Goal: Task Accomplishment & Management: Use online tool/utility

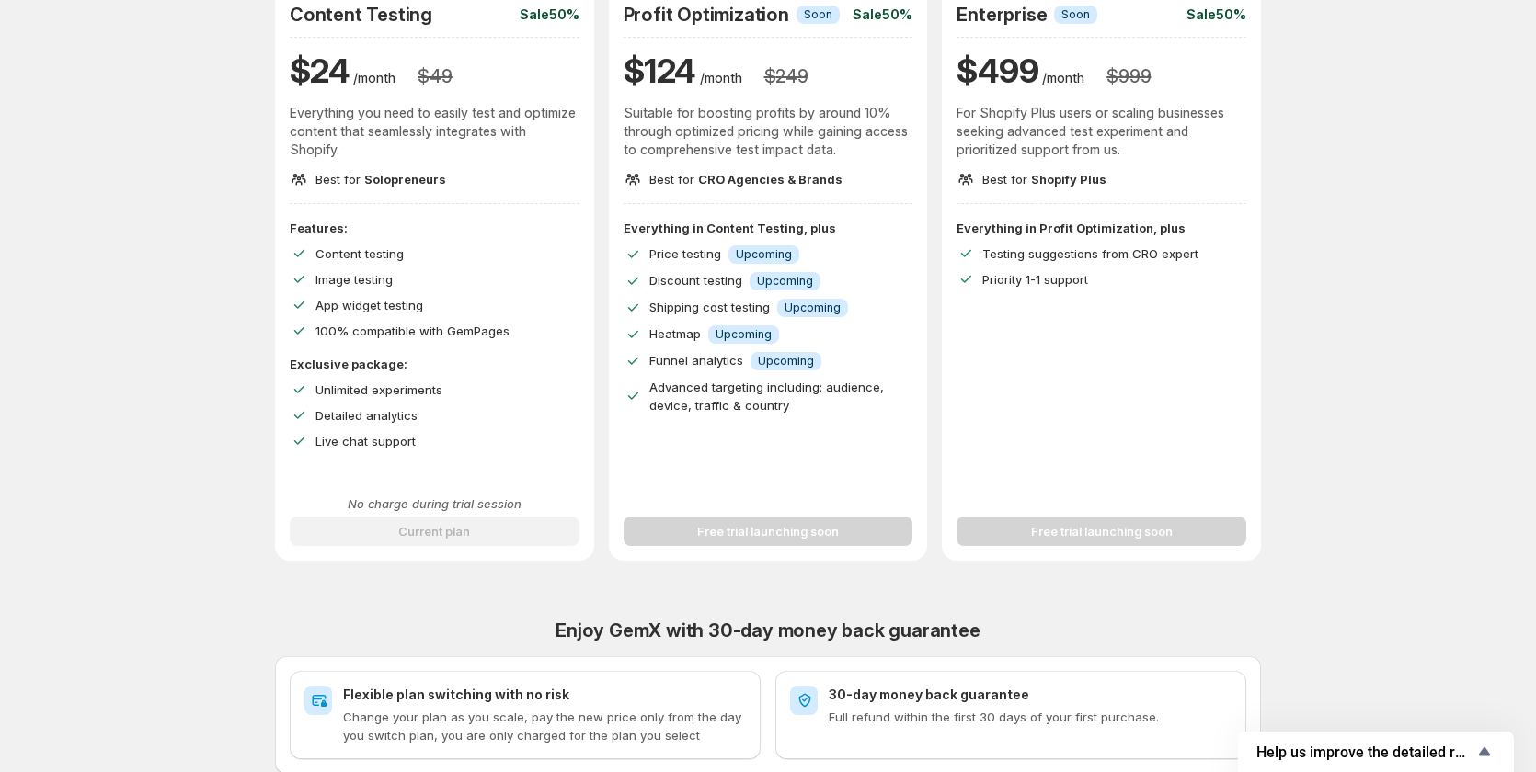
scroll to position [158, 0]
